Goal: Register for event/course

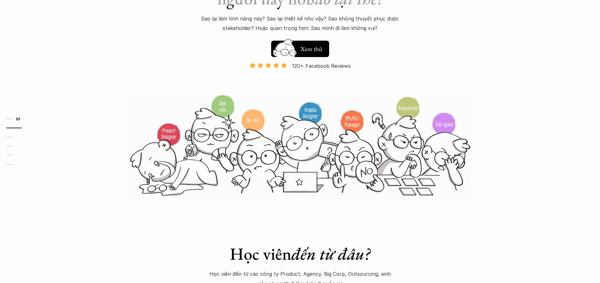
scroll to position [69, 0]
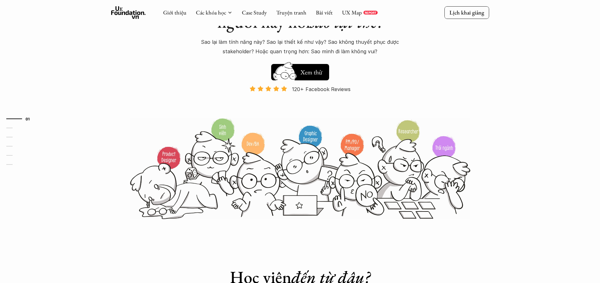
click at [164, 151] on img at bounding box center [300, 168] width 340 height 102
click at [216, 131] on img at bounding box center [300, 168] width 340 height 102
click at [305, 146] on img at bounding box center [300, 168] width 340 height 102
click at [363, 154] on img at bounding box center [300, 168] width 340 height 102
click at [396, 140] on img at bounding box center [300, 168] width 340 height 102
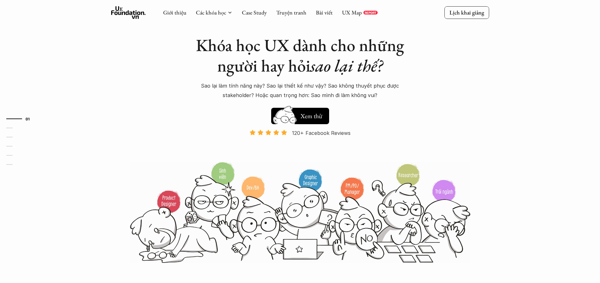
scroll to position [16, 0]
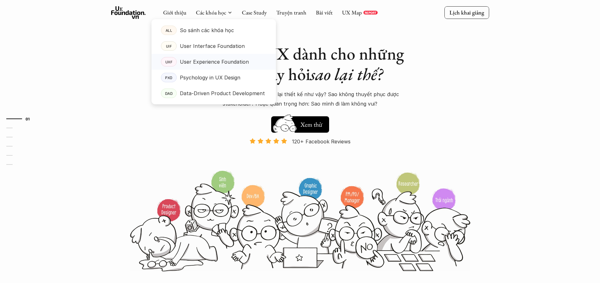
click at [192, 62] on p "User Experience Foundation" at bounding box center [214, 61] width 69 height 9
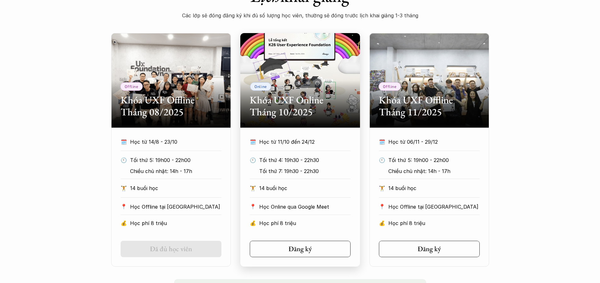
scroll to position [282, 0]
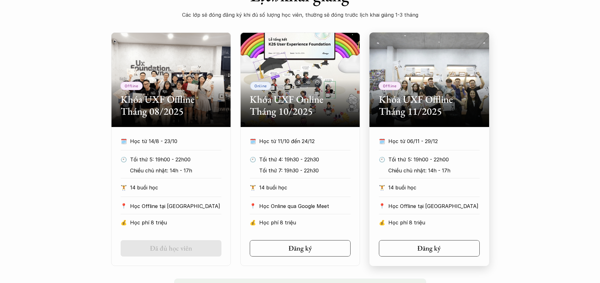
click at [411, 221] on p "Học phí 8 triệu" at bounding box center [433, 222] width 91 height 9
click at [414, 242] on link "Đăng ký" at bounding box center [429, 248] width 101 height 16
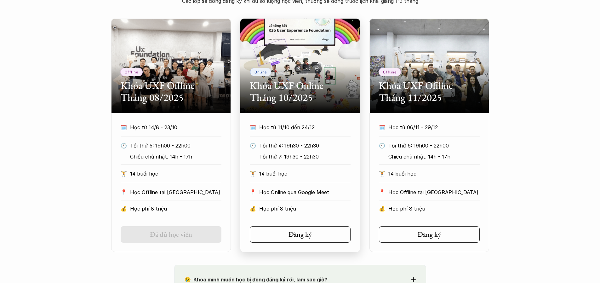
scroll to position [318, 0]
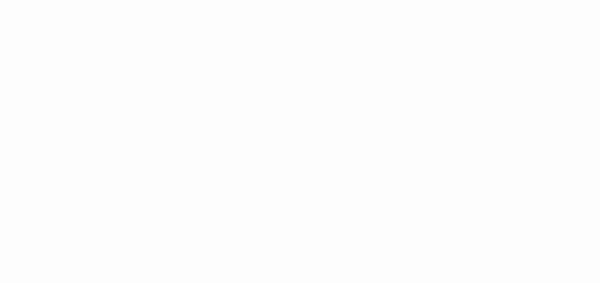
scroll to position [1051, 0]
